Goal: Navigation & Orientation: Go to known website

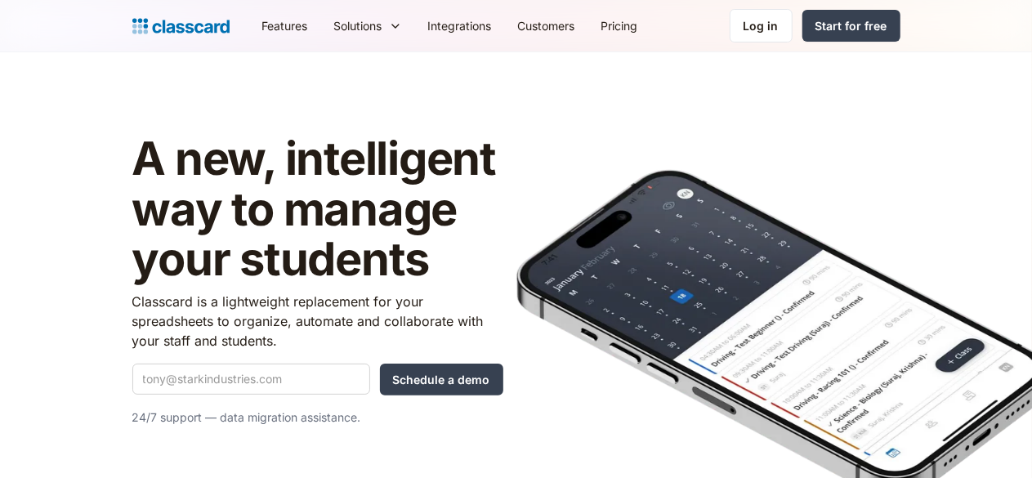
click at [858, 8] on nav "Features Resources Blog The latest industry news, updates and info. Customer st…" at bounding box center [574, 25] width 651 height 37
click at [793, 33] on link "Log in" at bounding box center [761, 26] width 63 height 34
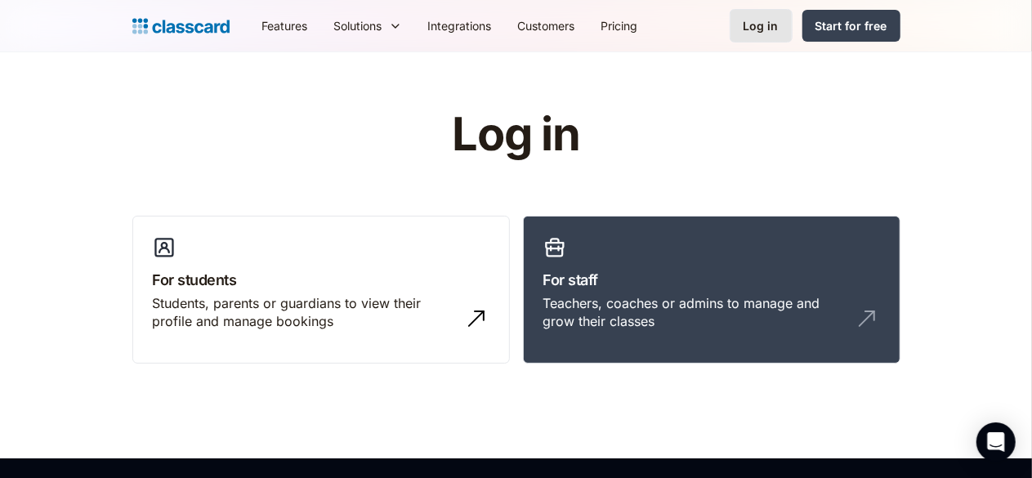
click at [793, 22] on link "Log in" at bounding box center [761, 26] width 63 height 34
click at [779, 22] on div "Log in" at bounding box center [761, 25] width 35 height 17
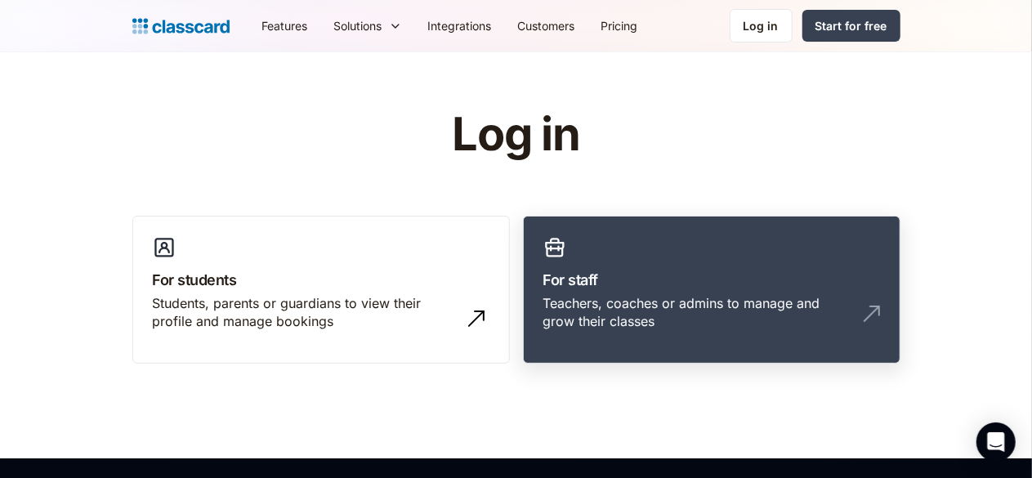
click at [655, 261] on link "For staff Teachers, coaches or admins to manage and grow their classes" at bounding box center [712, 290] width 378 height 149
